Goal: Find specific page/section

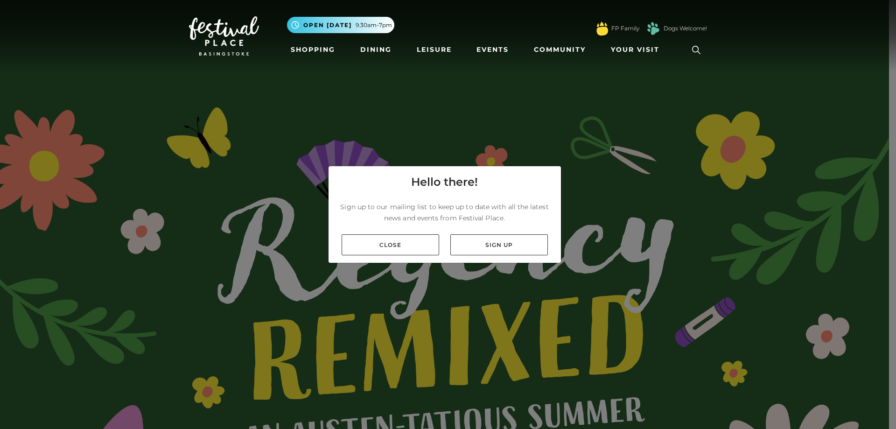
drag, startPoint x: 398, startPoint y: 253, endPoint x: 395, endPoint y: 232, distance: 21.3
click at [399, 252] on link "Close" at bounding box center [391, 244] width 98 height 21
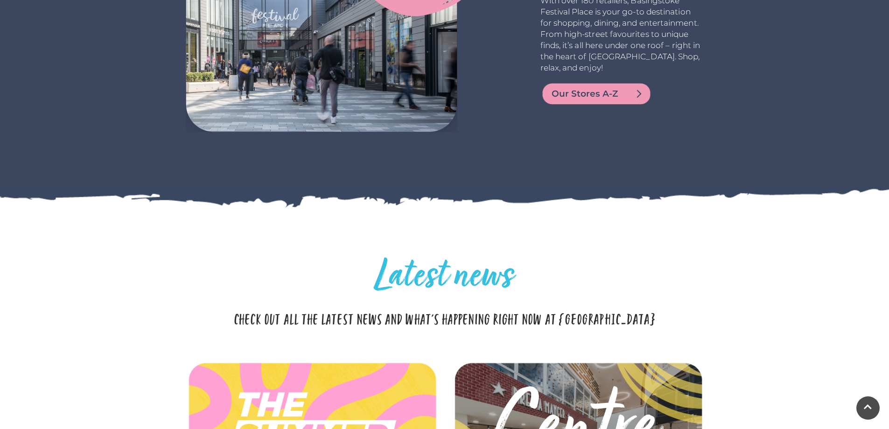
scroll to position [2427, 0]
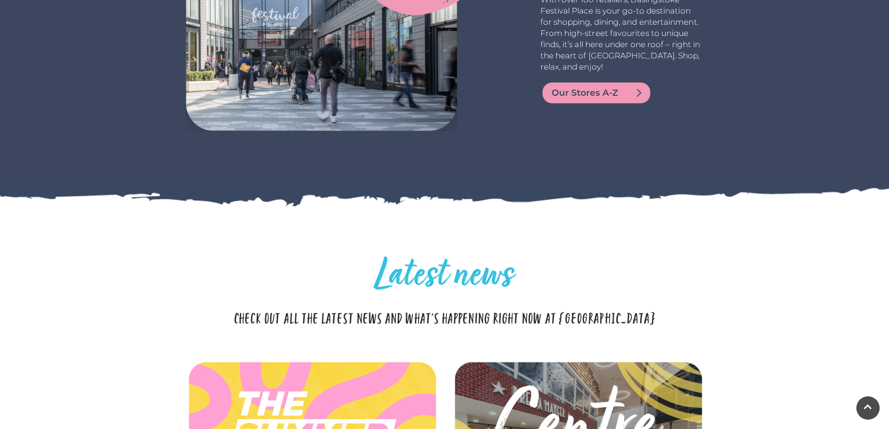
click at [580, 97] on span "Our Stores A-Z" at bounding box center [608, 92] width 112 height 13
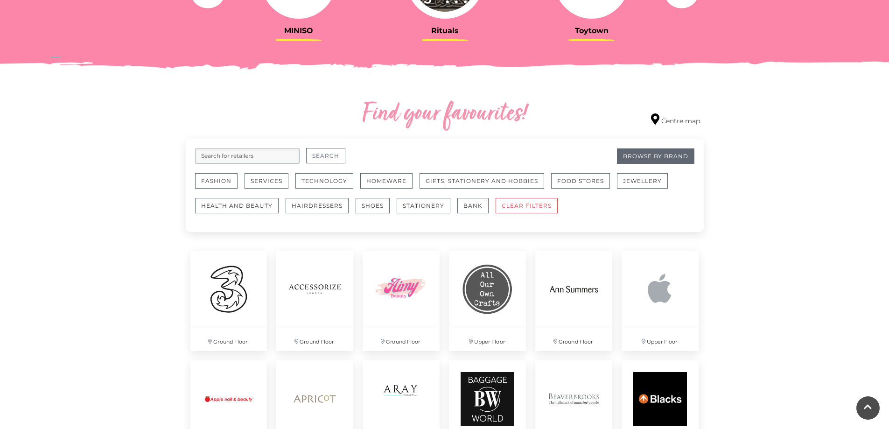
scroll to position [467, 0]
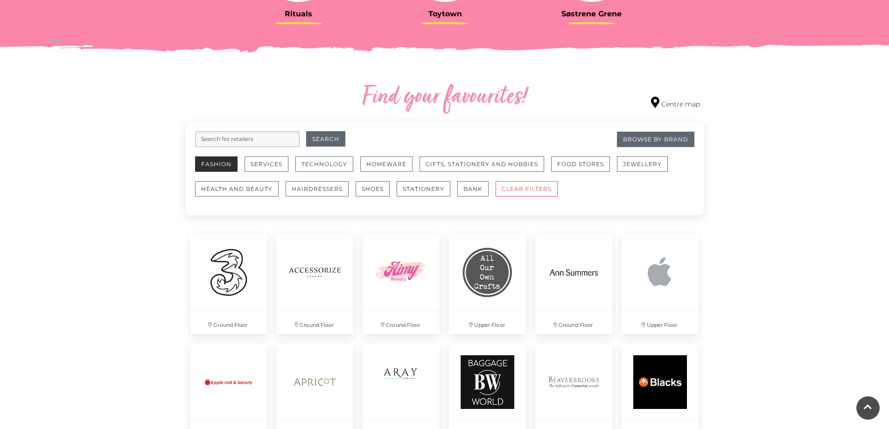
click at [215, 164] on button "Fashion" at bounding box center [216, 163] width 42 height 15
